Goal: Task Accomplishment & Management: Use online tool/utility

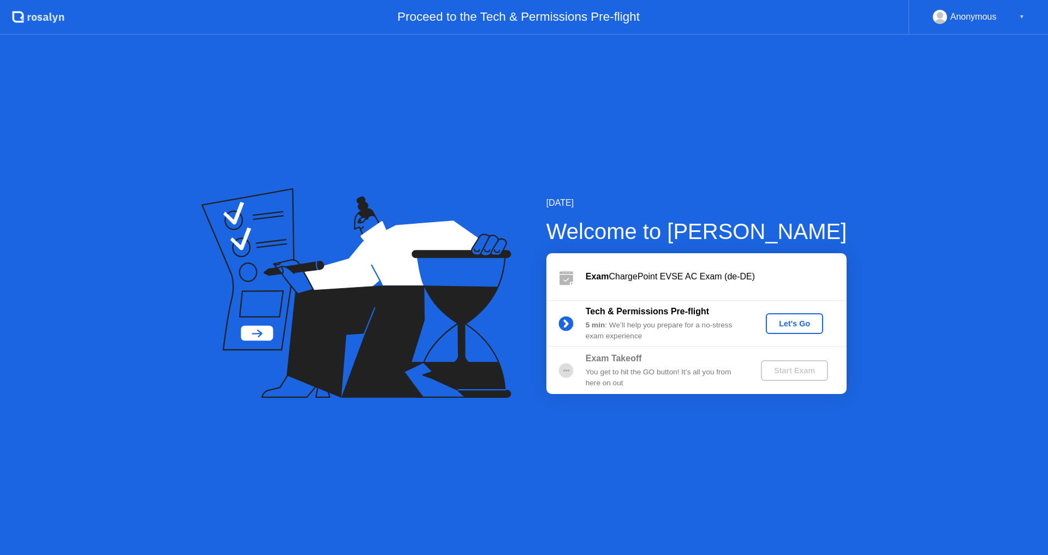
click at [794, 325] on div "Let's Go" at bounding box center [794, 323] width 49 height 9
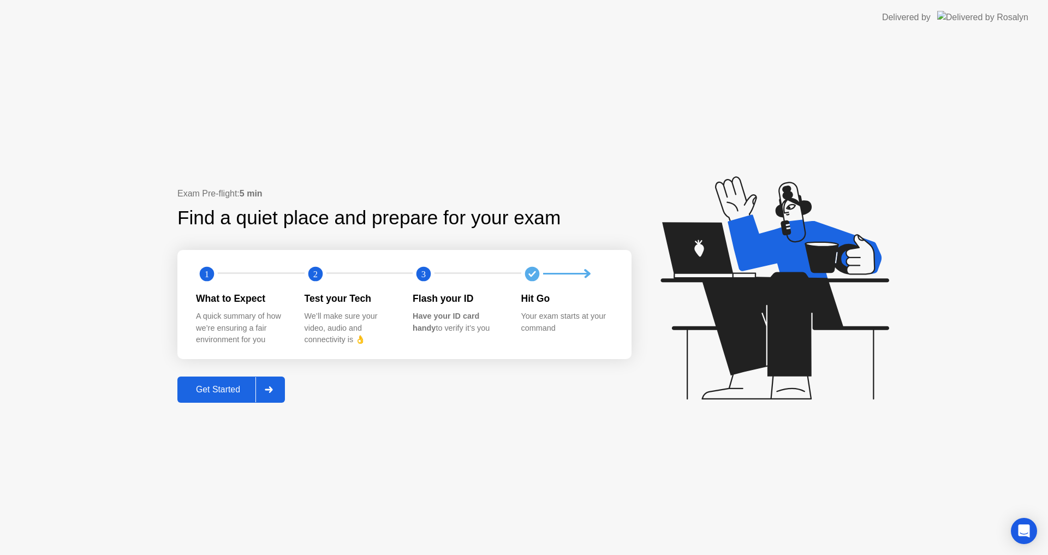
click at [231, 390] on div "Get Started" at bounding box center [218, 390] width 75 height 10
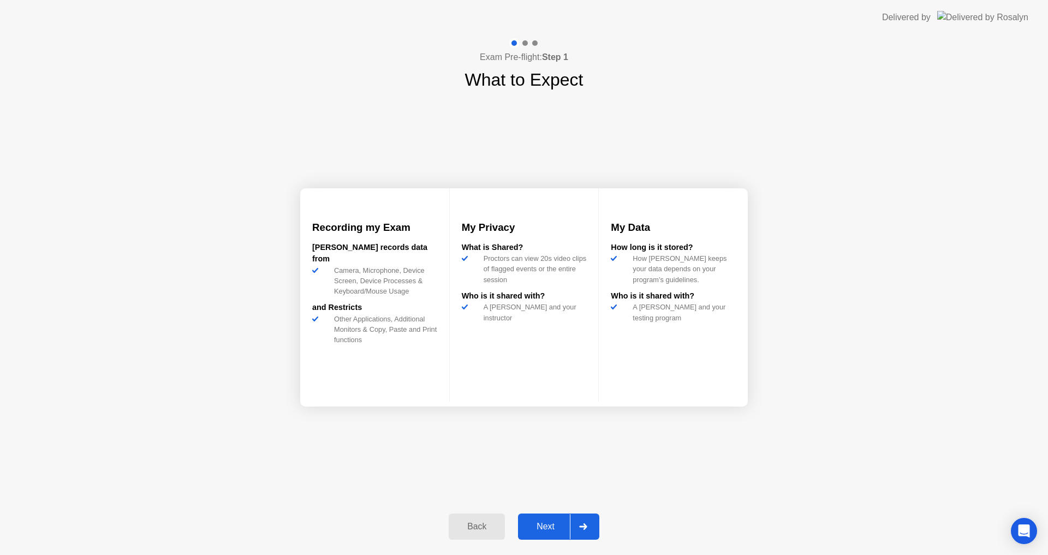
click at [552, 527] on div "Next" at bounding box center [545, 527] width 49 height 10
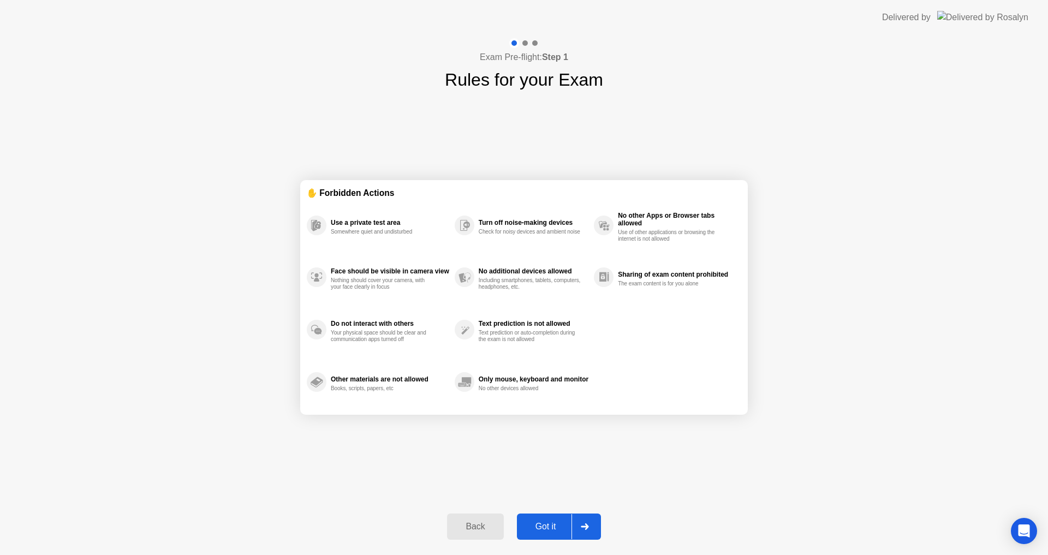
click at [552, 527] on div "Got it" at bounding box center [545, 527] width 51 height 10
select select "**********"
select select "*******"
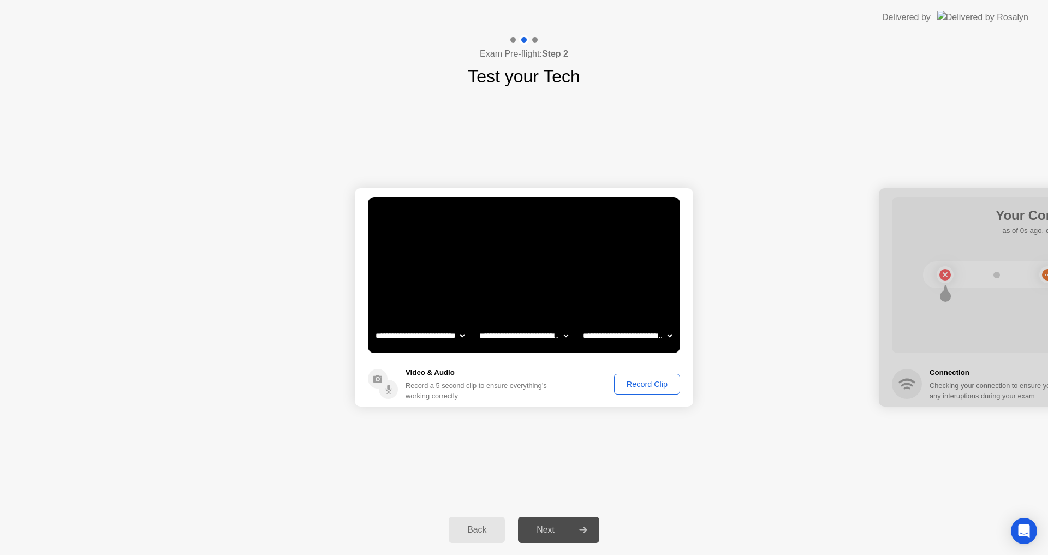
click at [652, 387] on div "Record Clip" at bounding box center [647, 384] width 58 height 9
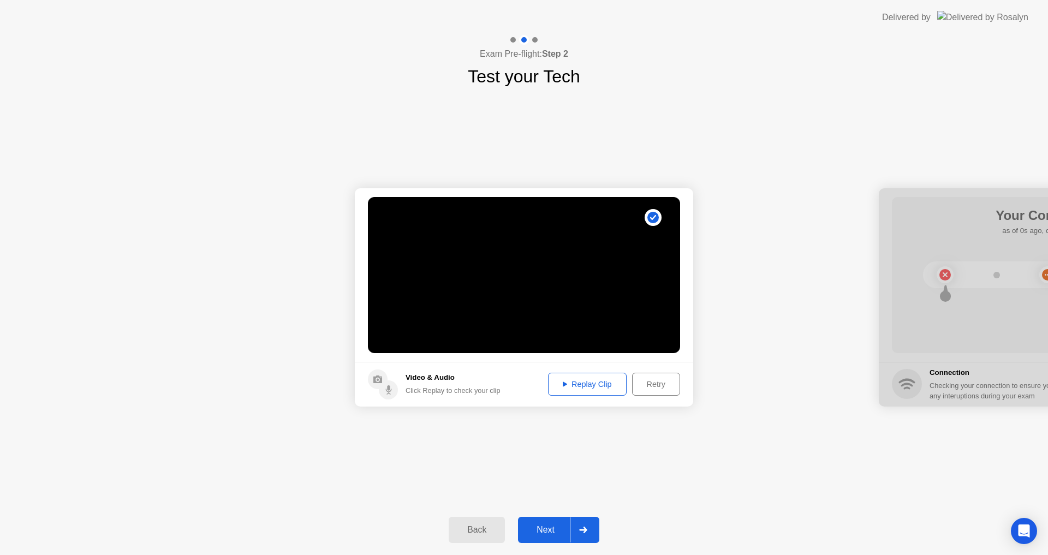
click at [559, 531] on div "Next" at bounding box center [545, 530] width 49 height 10
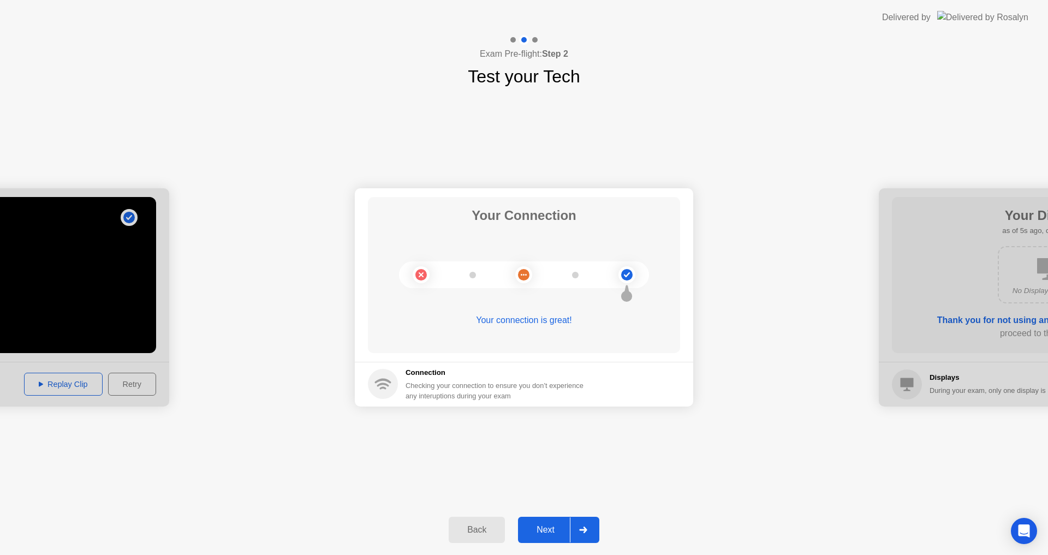
click at [559, 529] on div "Next" at bounding box center [545, 530] width 49 height 10
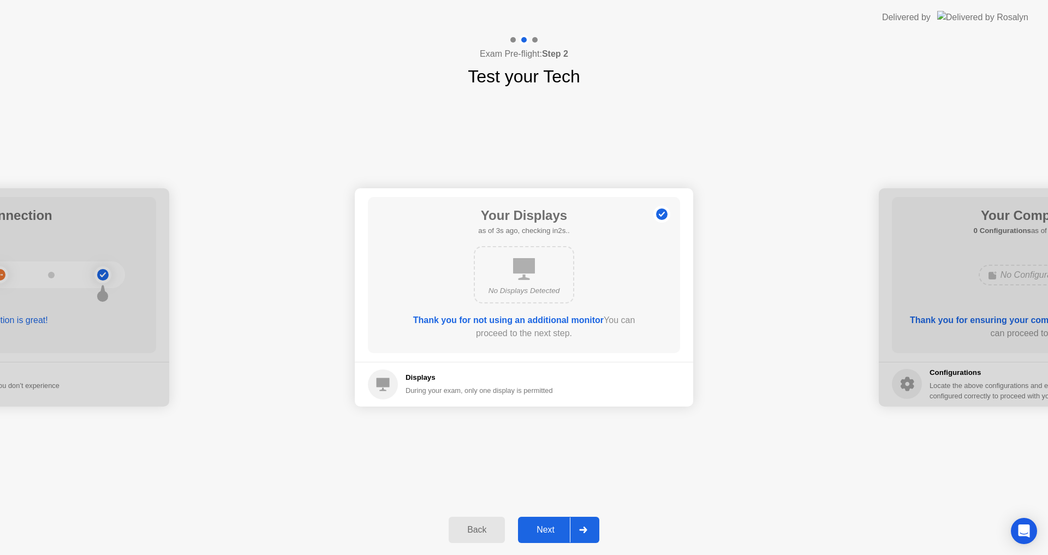
click at [562, 529] on div "Next" at bounding box center [545, 530] width 49 height 10
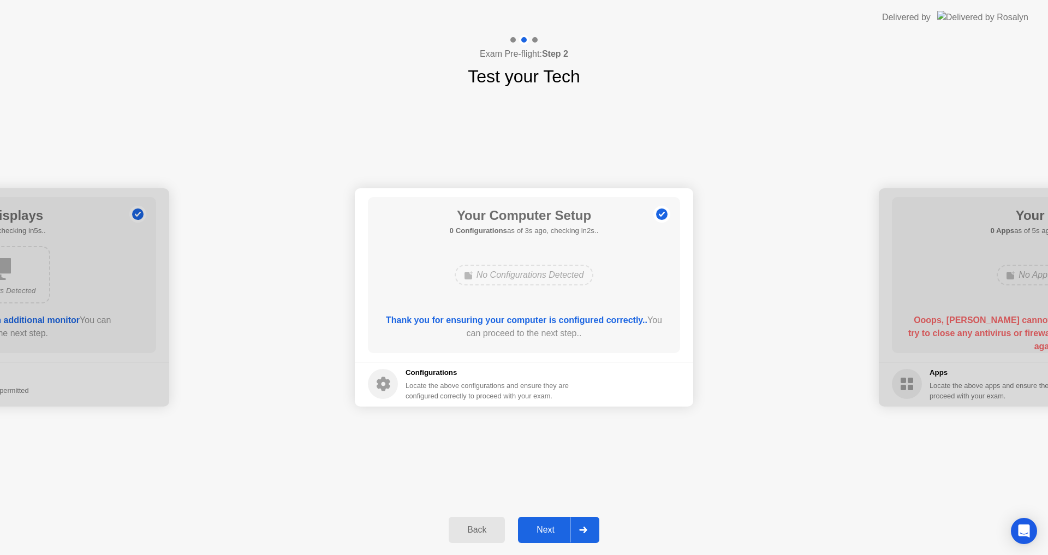
click at [559, 531] on div "Next" at bounding box center [545, 530] width 49 height 10
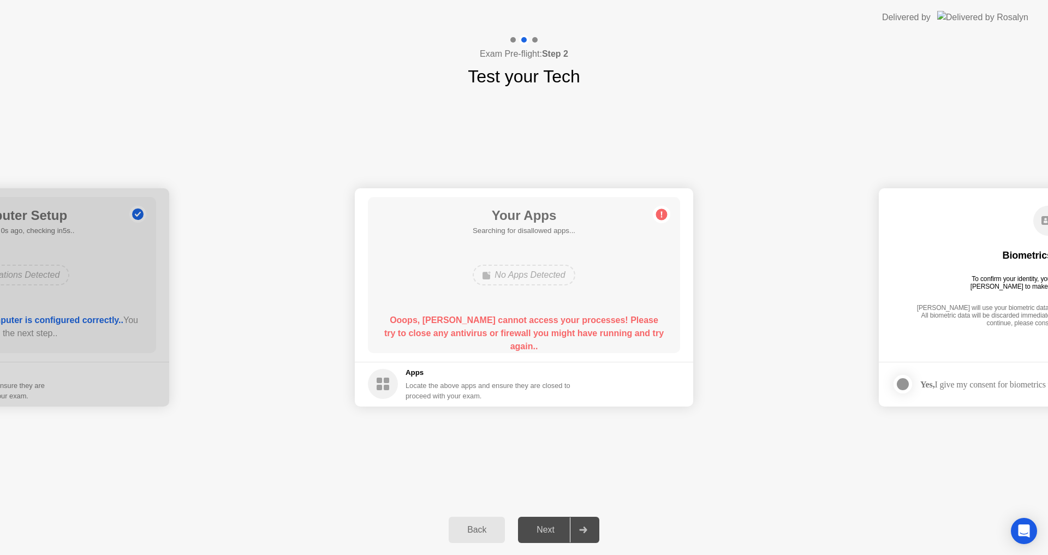
drag, startPoint x: 922, startPoint y: 335, endPoint x: 881, endPoint y: 332, distance: 41.6
click at [881, 332] on main "Biometrics Consent To confirm your identity, your testing program requires [PER…" at bounding box center [1048, 275] width 339 height 174
click at [565, 534] on div "Next" at bounding box center [545, 530] width 49 height 10
drag, startPoint x: 405, startPoint y: 385, endPoint x: 507, endPoint y: 400, distance: 103.2
click at [507, 400] on div "Apps Locate the above apps and ensure they are closed to proceed with your exam." at bounding box center [469, 384] width 203 height 34
